Goal: Task Accomplishment & Management: Manage account settings

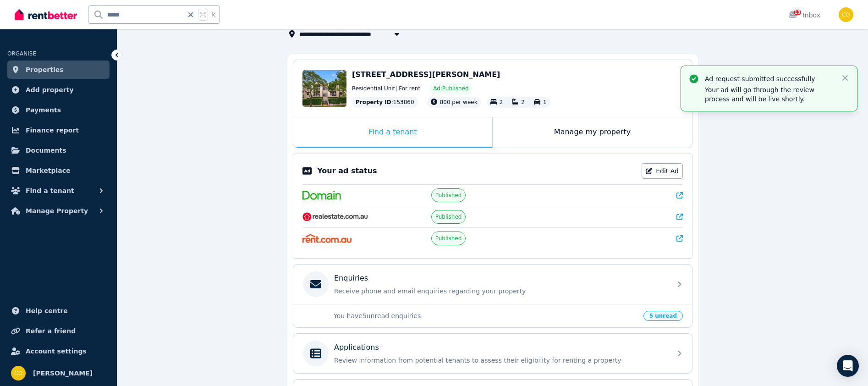
scroll to position [138, 0]
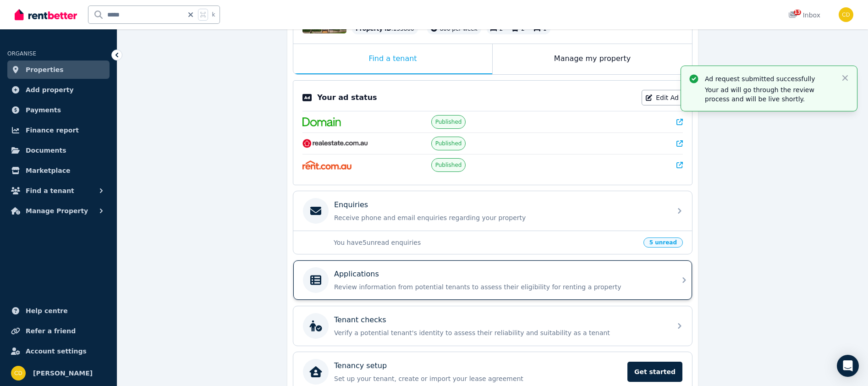
click at [674, 270] on div "Applications Review information from potential tenants to assess their eligibil…" at bounding box center [492, 279] width 399 height 39
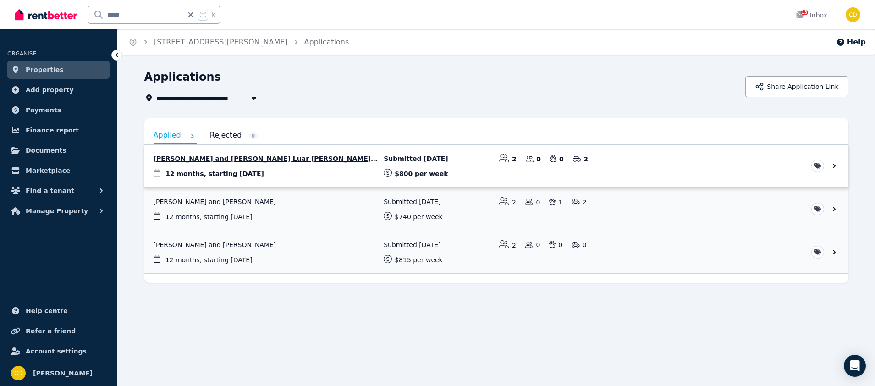
click at [267, 159] on link "View application: Pedro Bencke and Marina Luar De Souza Duvidovich" at bounding box center [496, 166] width 704 height 43
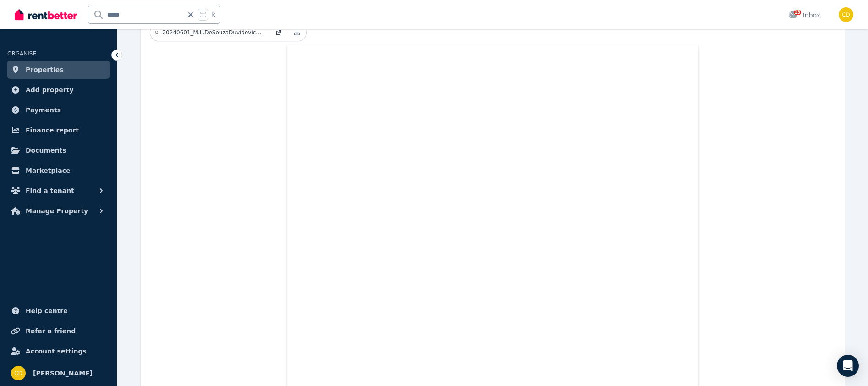
scroll to position [348, 0]
click at [191, 13] on icon at bounding box center [190, 14] width 9 height 7
click at [164, 15] on input "text" at bounding box center [141, 14] width 107 height 17
type input "*********"
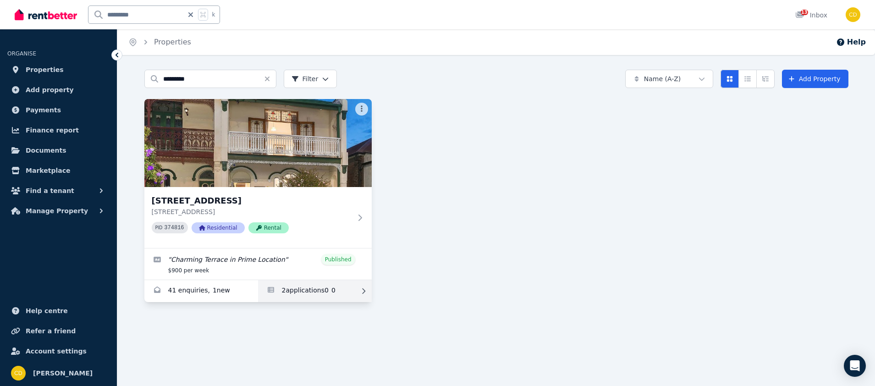
click at [320, 298] on link "Applications for 83 Bay St, Rockdale" at bounding box center [315, 291] width 114 height 22
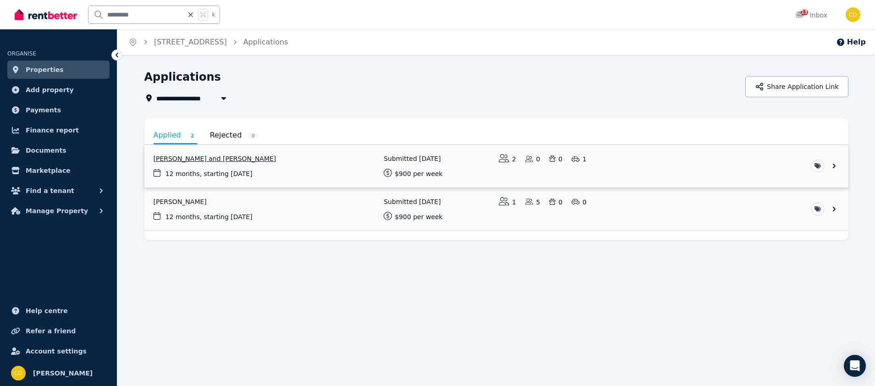
click at [299, 179] on link "View application: Leticia Freitas and Tommaso Redaelli" at bounding box center [496, 166] width 704 height 43
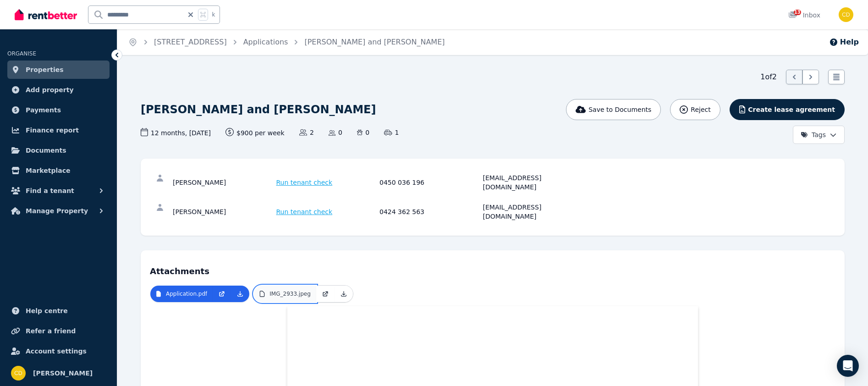
click at [299, 290] on p "IMG_2933.jpeg" at bounding box center [290, 293] width 41 height 7
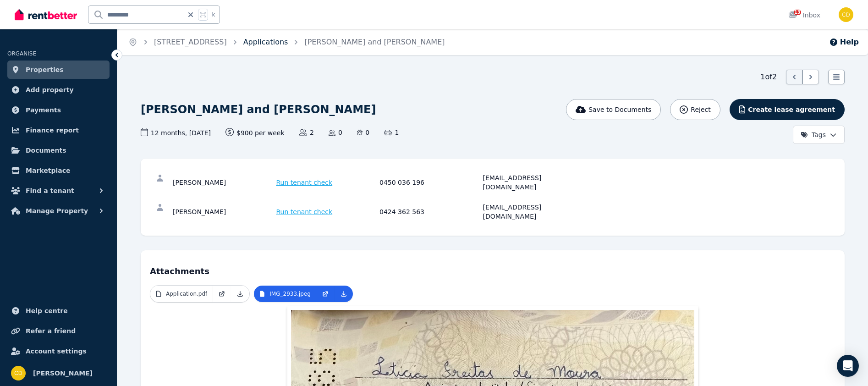
click at [262, 44] on link "Applications" at bounding box center [265, 42] width 45 height 9
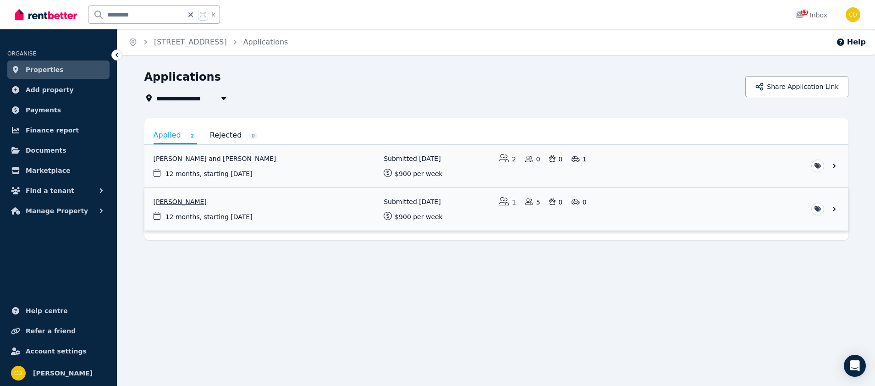
click at [191, 218] on link "View application: Rocco Di Pillo" at bounding box center [496, 209] width 704 height 43
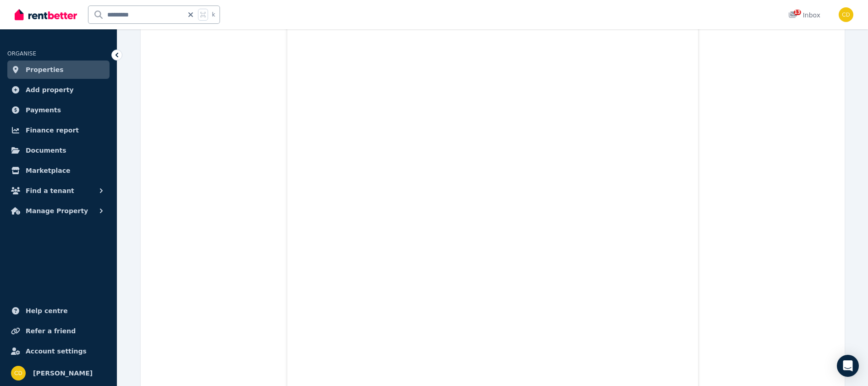
scroll to position [165, 0]
